Goal: Obtain resource: Obtain resource

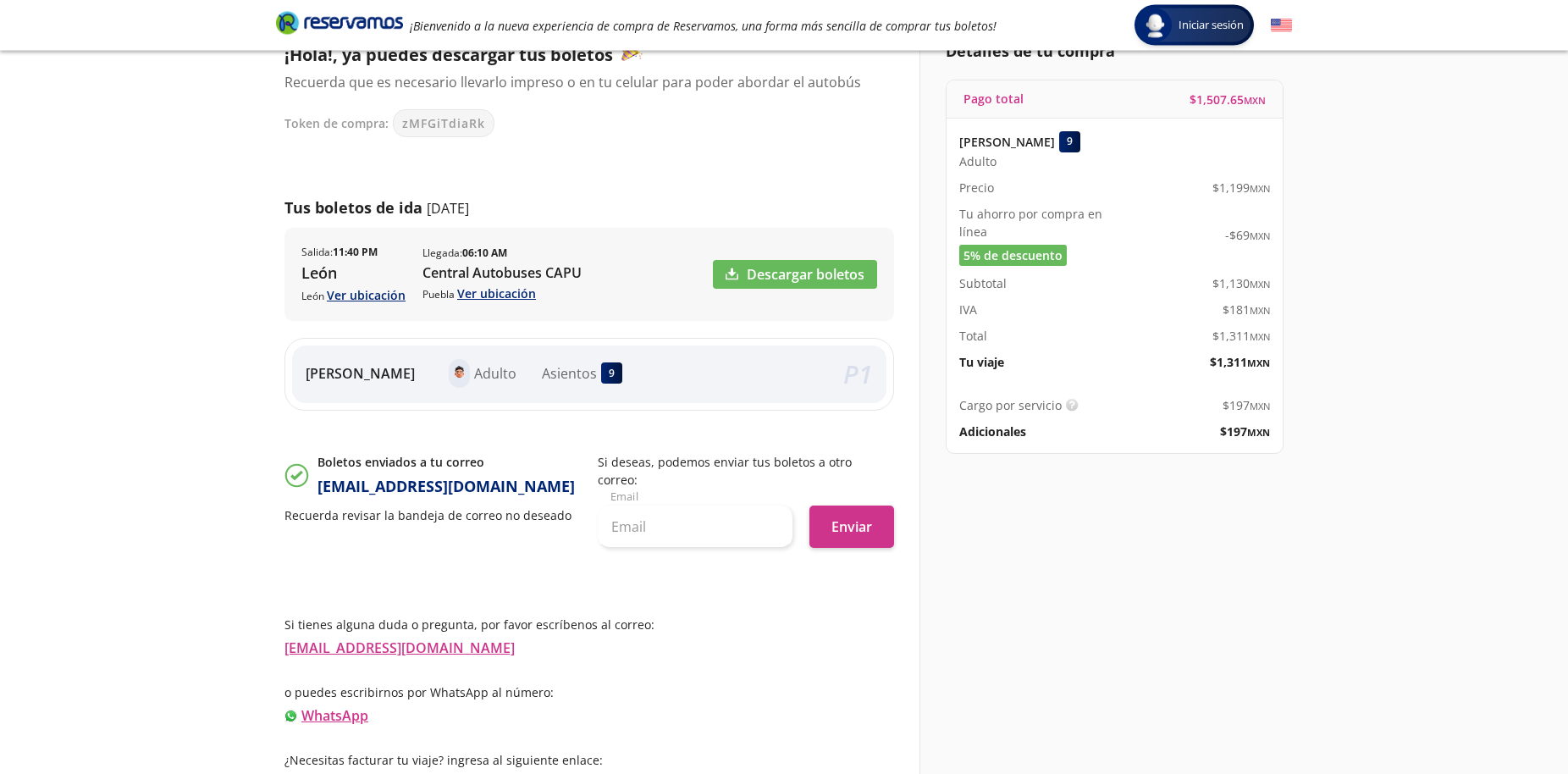
scroll to position [133, 0]
click at [388, 773] on link "Información para obtener tu factura" at bounding box center [401, 782] width 234 height 19
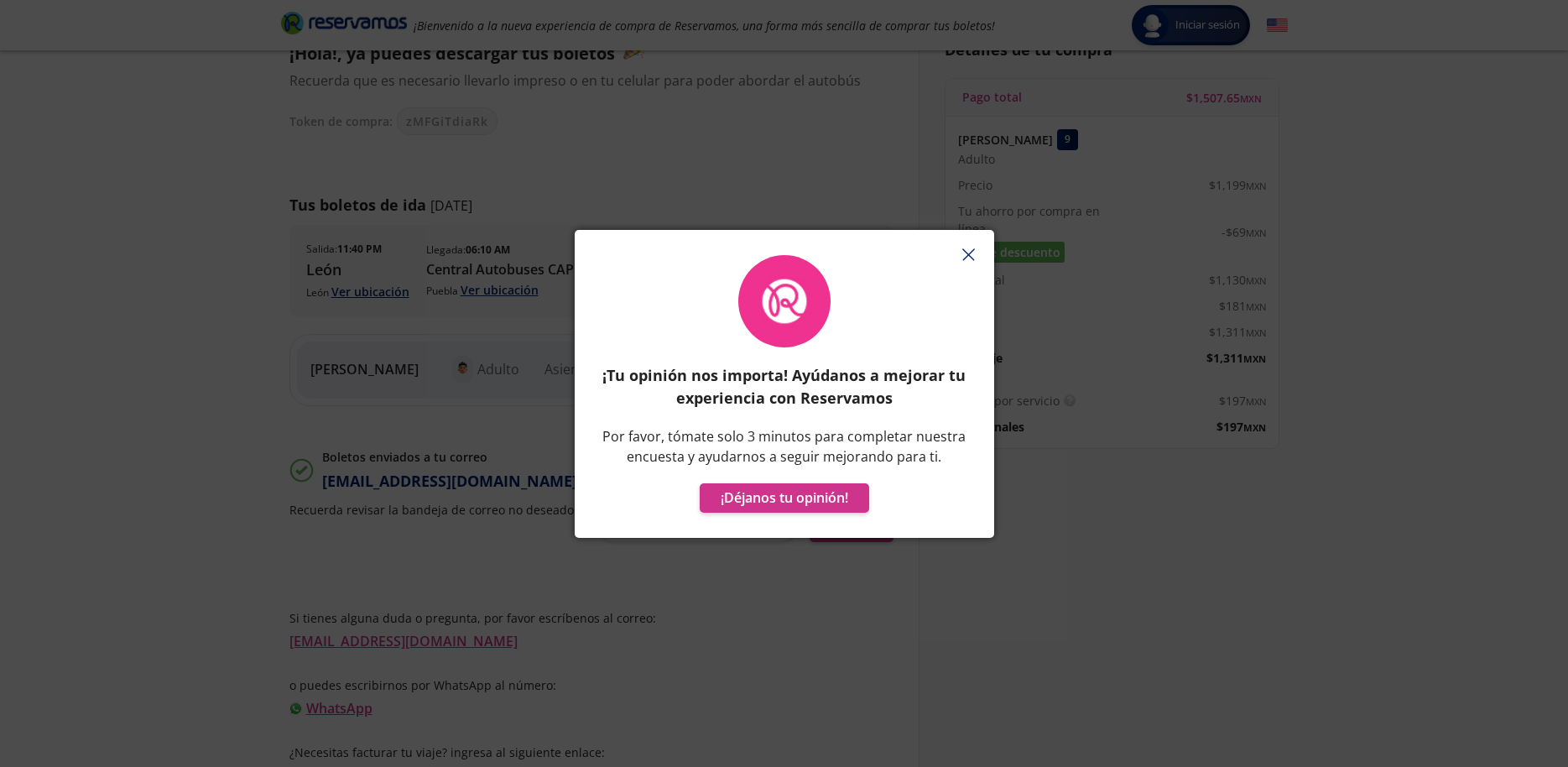
click at [968, 253] on icon "button" at bounding box center [968, 254] width 12 height 12
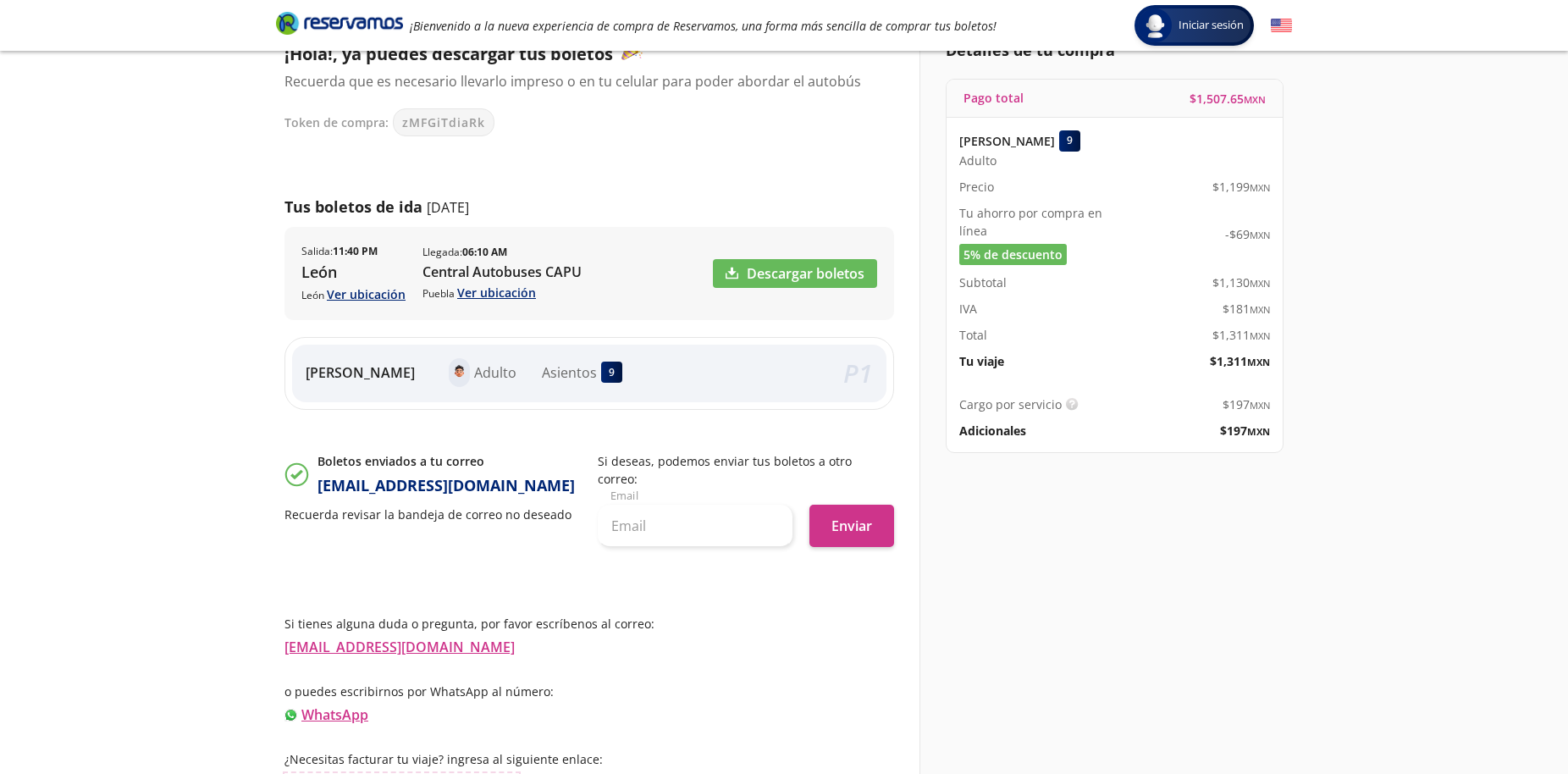
click at [457, 773] on link "Información para obtener tu factura" at bounding box center [401, 782] width 234 height 19
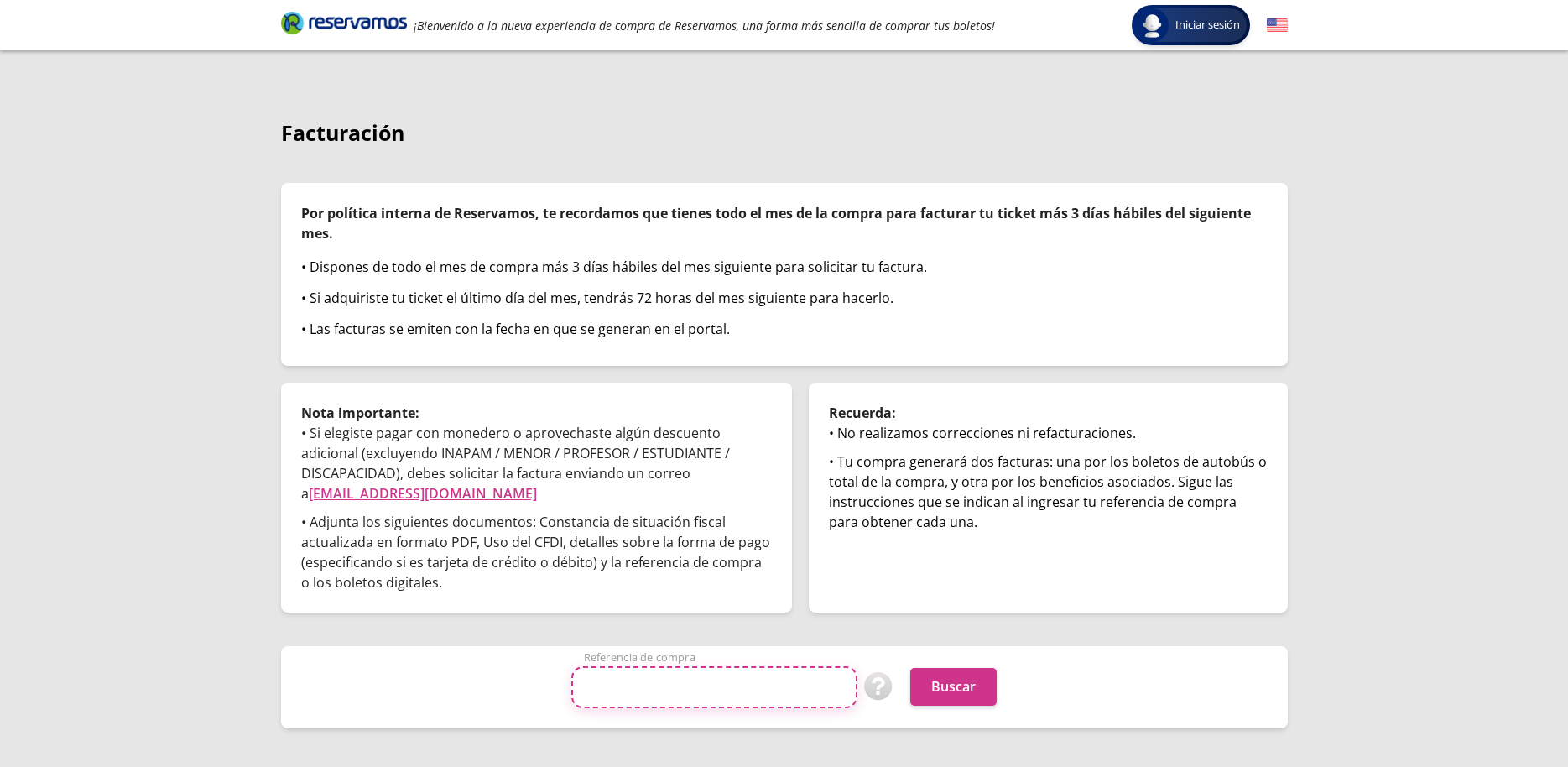
click at [722, 691] on input "Referencia de compra" at bounding box center [714, 687] width 287 height 42
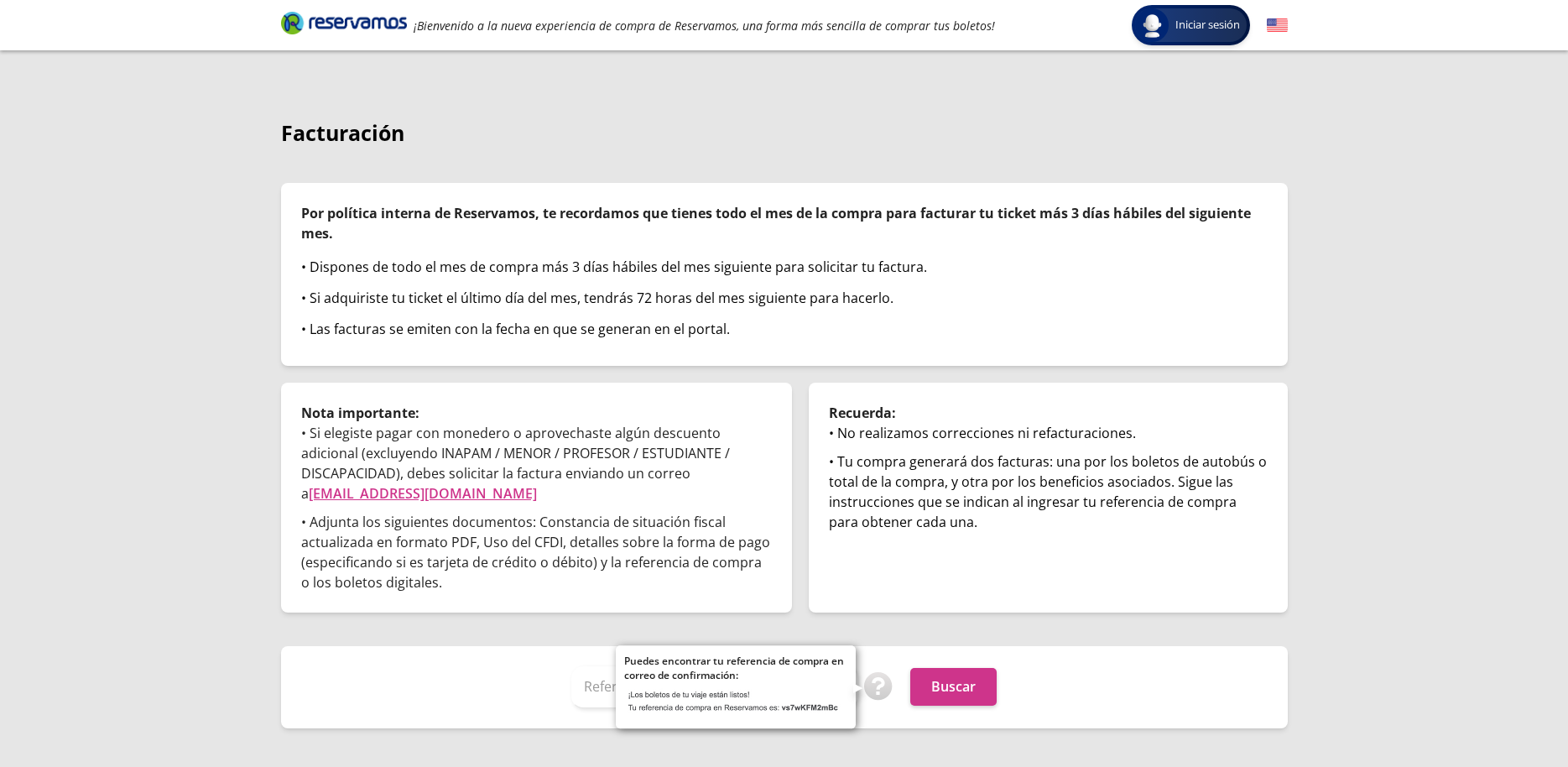
click at [875, 687] on img at bounding box center [878, 686] width 29 height 29
click at [1356, 361] on div "Iniciar sesión Iniciar sesión ¡Bienvenido a la nueva experiencia de compra de R…" at bounding box center [784, 384] width 1568 height 767
click at [1442, 369] on div "Iniciar sesión Iniciar sesión ¡Bienvenido a la nueva experiencia de compra de R…" at bounding box center [784, 384] width 1568 height 767
drag, startPoint x: 602, startPoint y: 681, endPoint x: 632, endPoint y: 690, distance: 31.3
click at [603, 681] on input "Referencia de compra" at bounding box center [714, 687] width 287 height 42
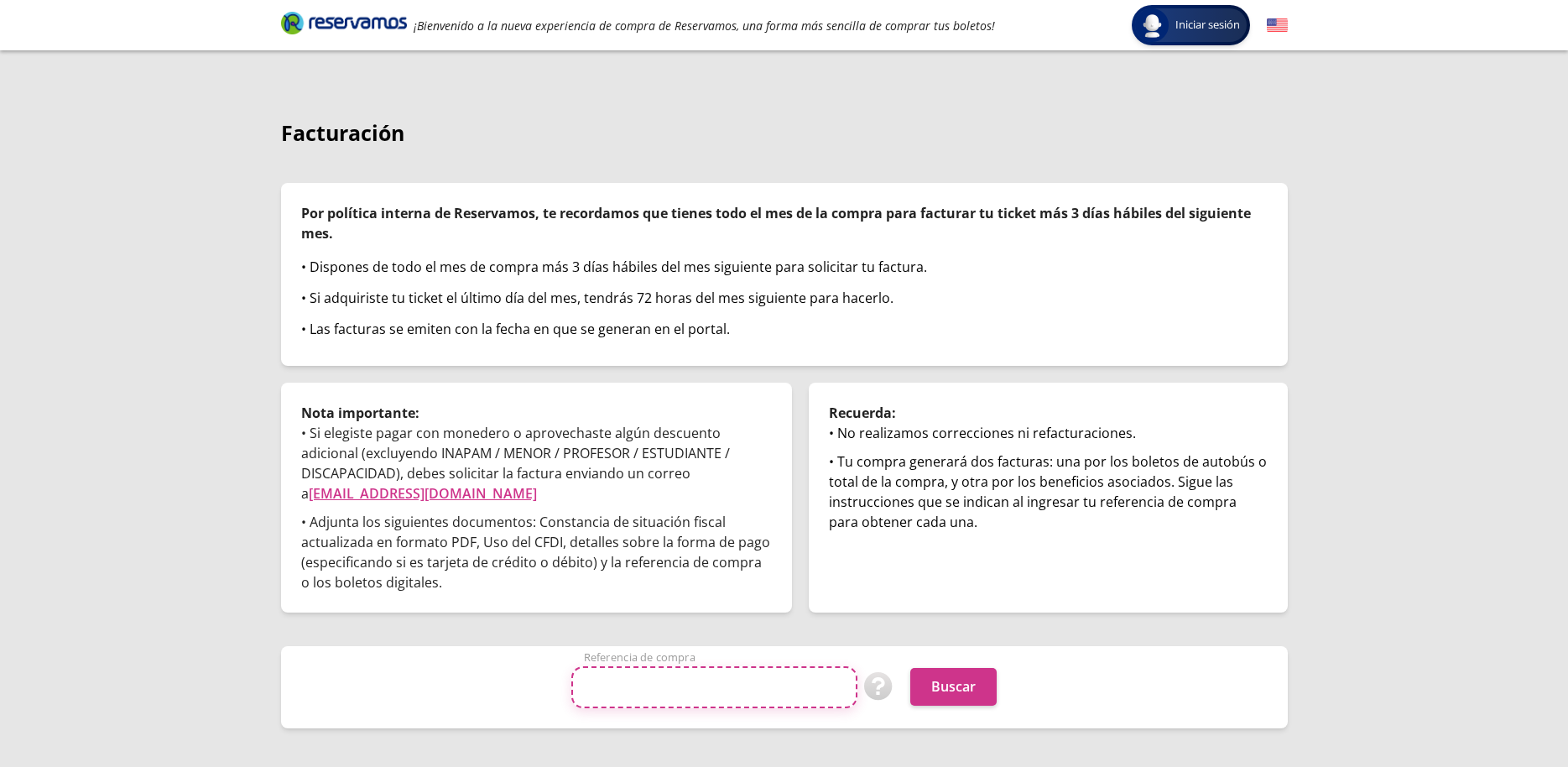
paste input "zMFGiTdiaRk"
type input "zMFGiTdiaRk"
click at [944, 694] on button "Buscar" at bounding box center [953, 686] width 87 height 37
click at [729, 689] on input "Referencia de compra" at bounding box center [714, 687] width 287 height 42
type input "zMFGiTdiaRk"
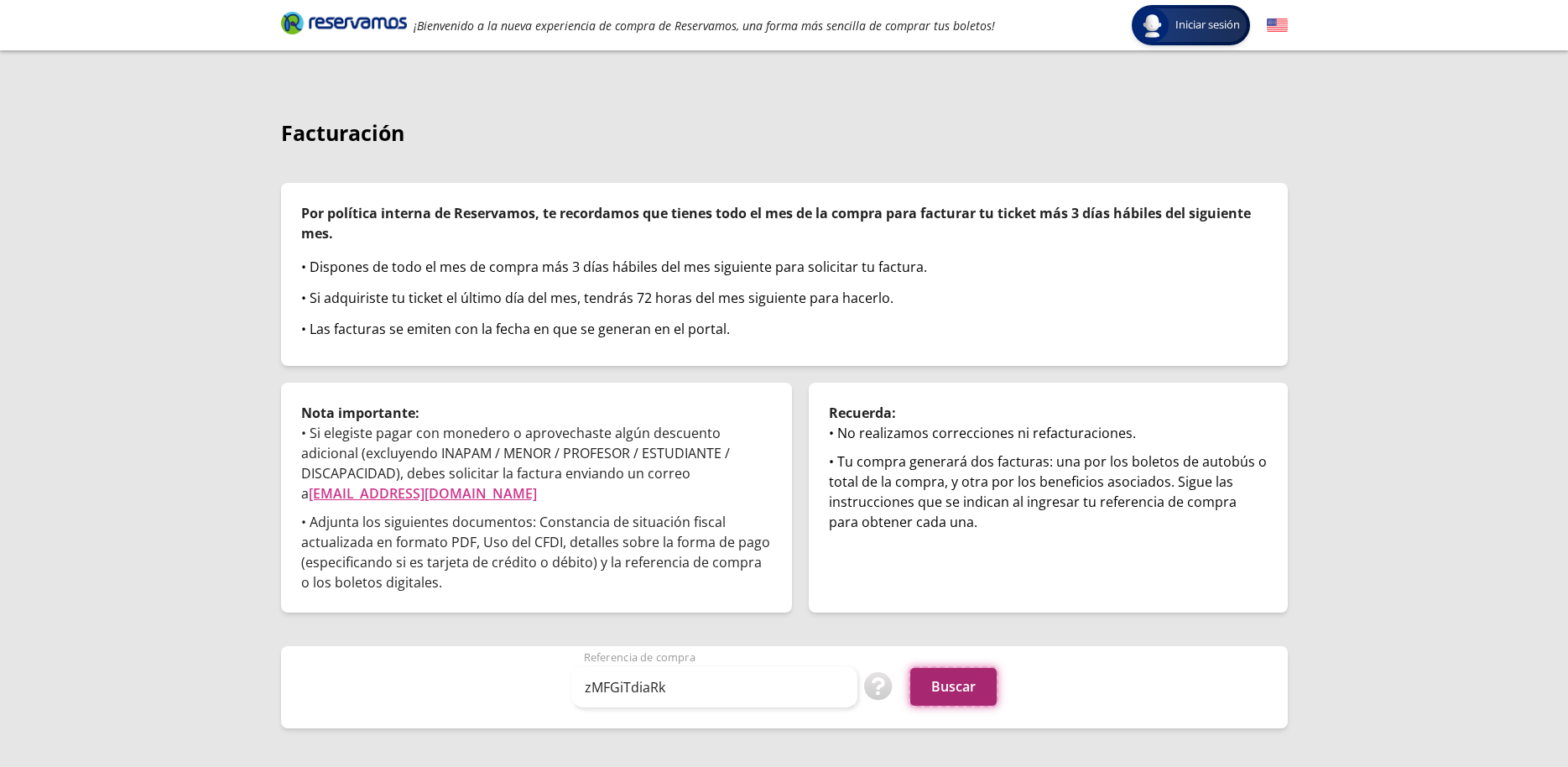
click at [972, 680] on button "Buscar" at bounding box center [953, 686] width 87 height 37
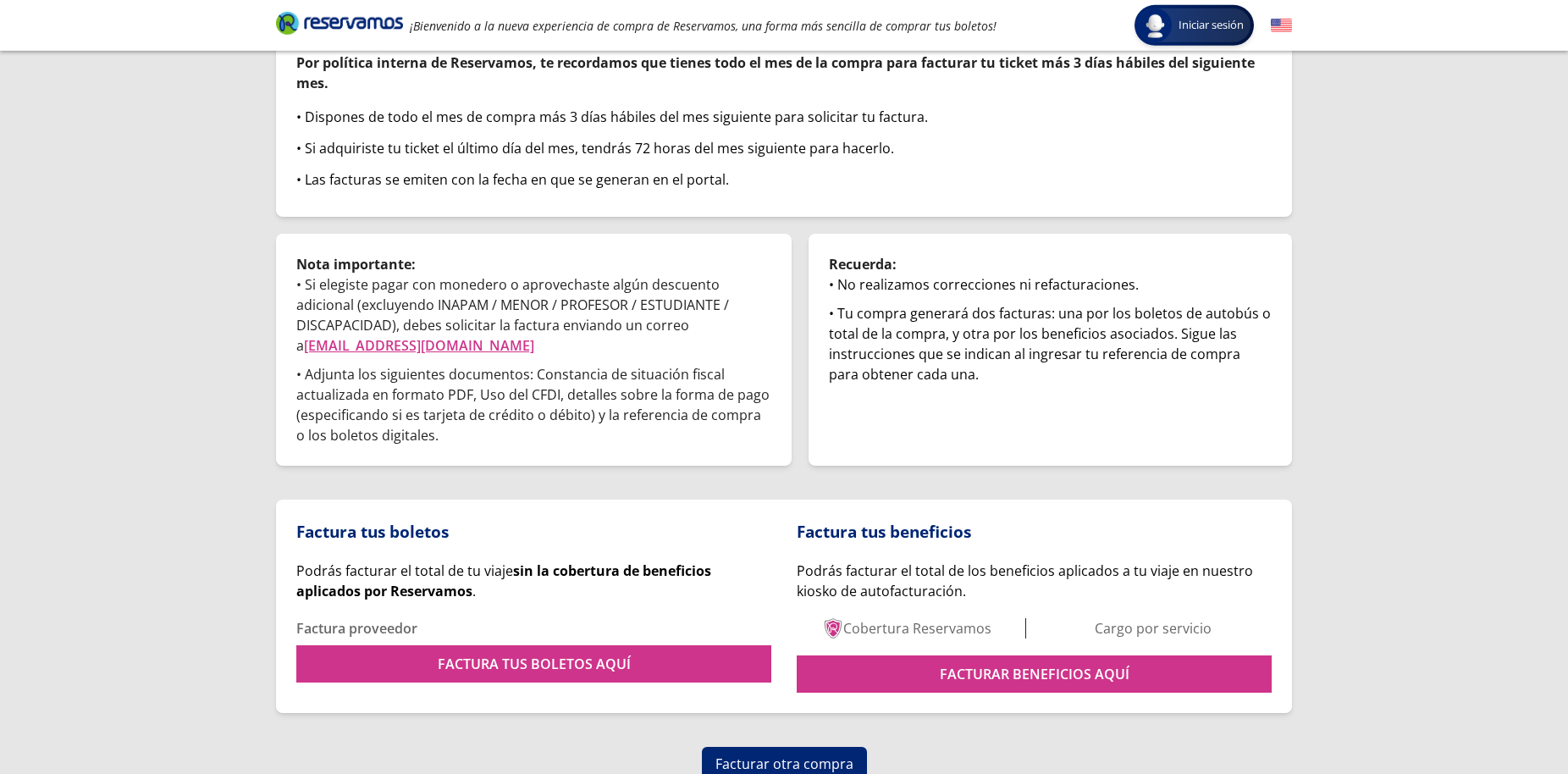
scroll to position [159, 0]
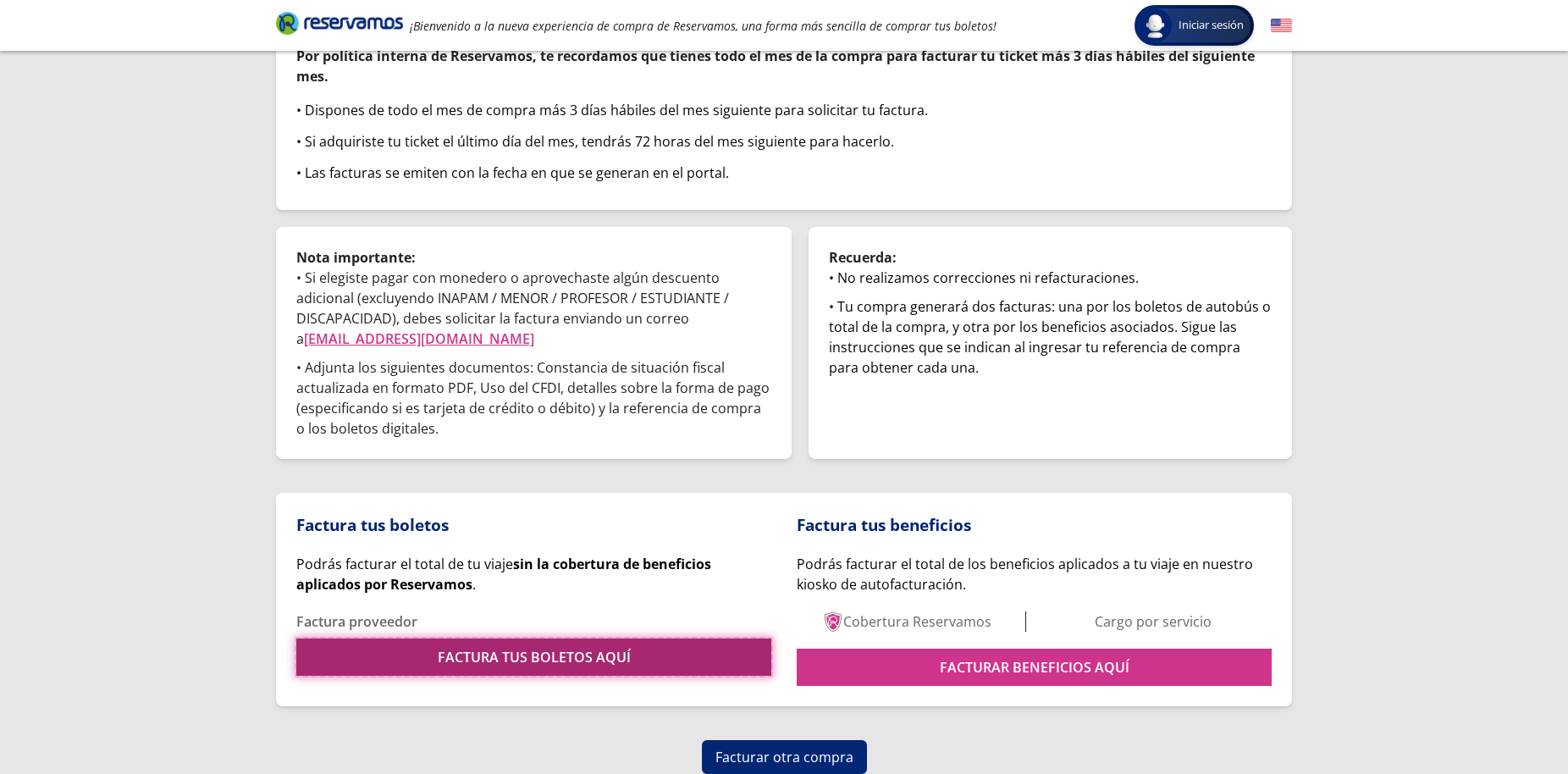
click at [567, 656] on link "FACTURA TUS BOLETOS AQUÍ" at bounding box center [534, 657] width 475 height 38
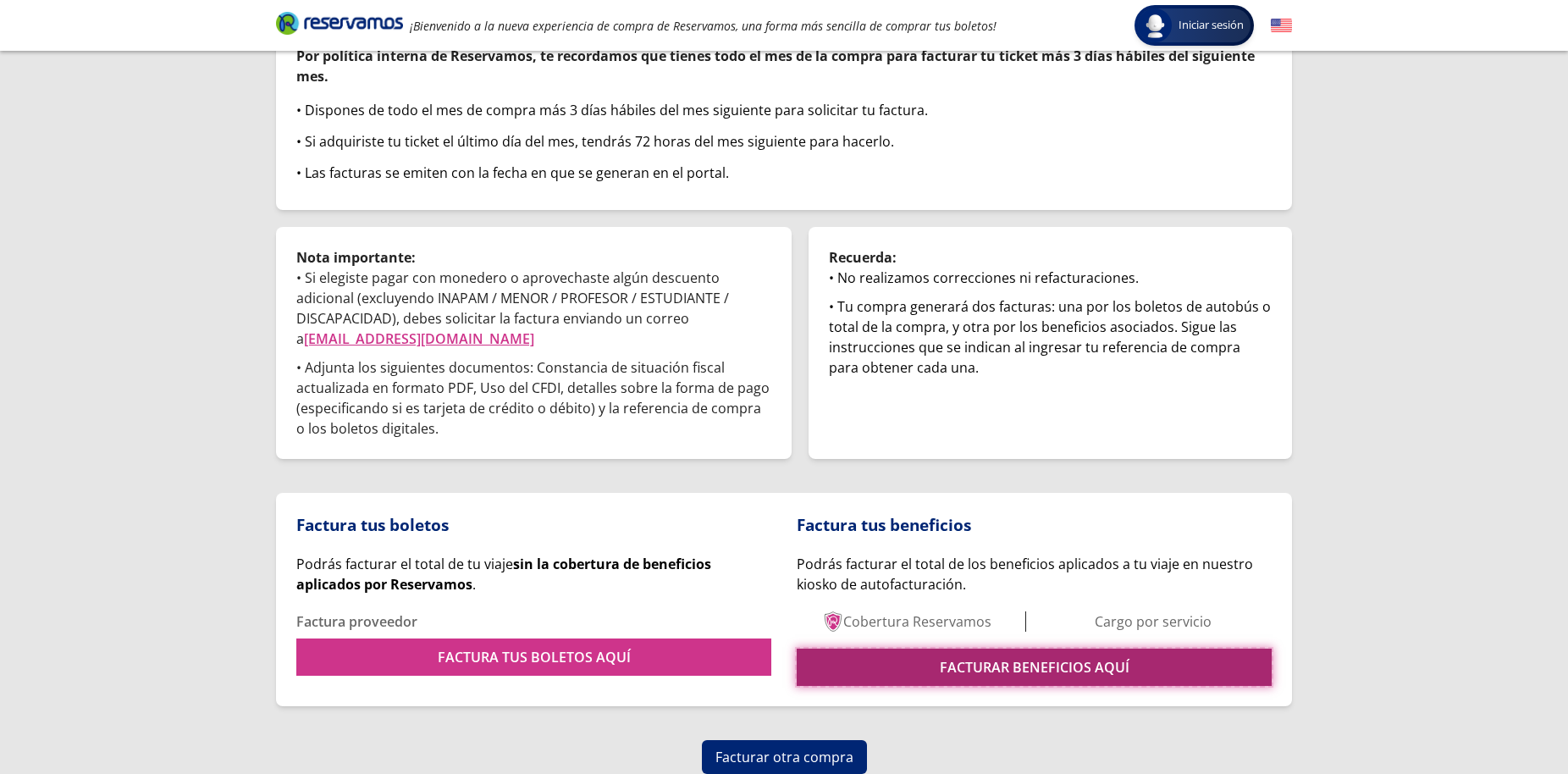
click at [1058, 670] on link "FACTURAR BENEFICIOS AQUÍ" at bounding box center [1034, 668] width 475 height 38
